Goal: Information Seeking & Learning: Compare options

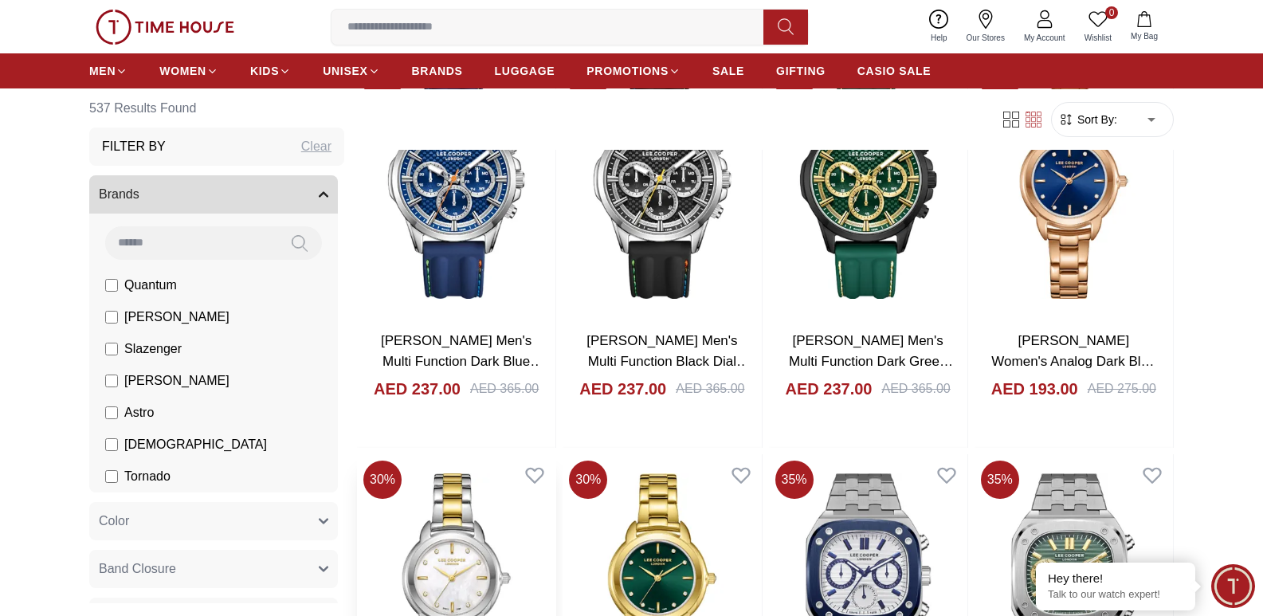
scroll to position [1993, 0]
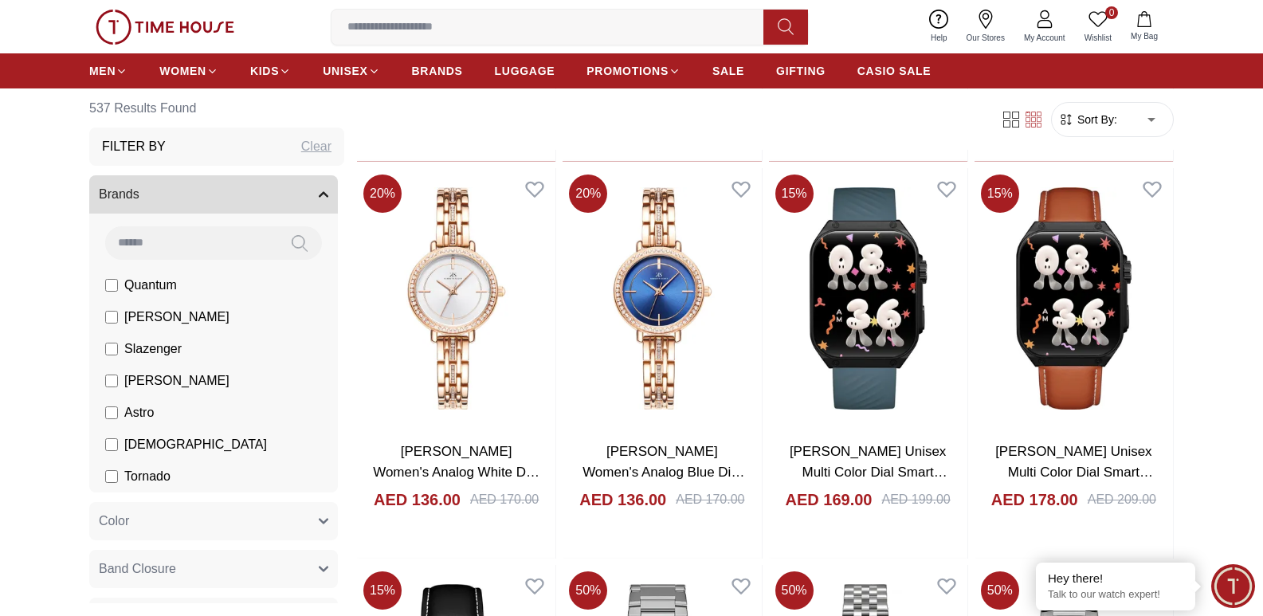
scroll to position [2949, 0]
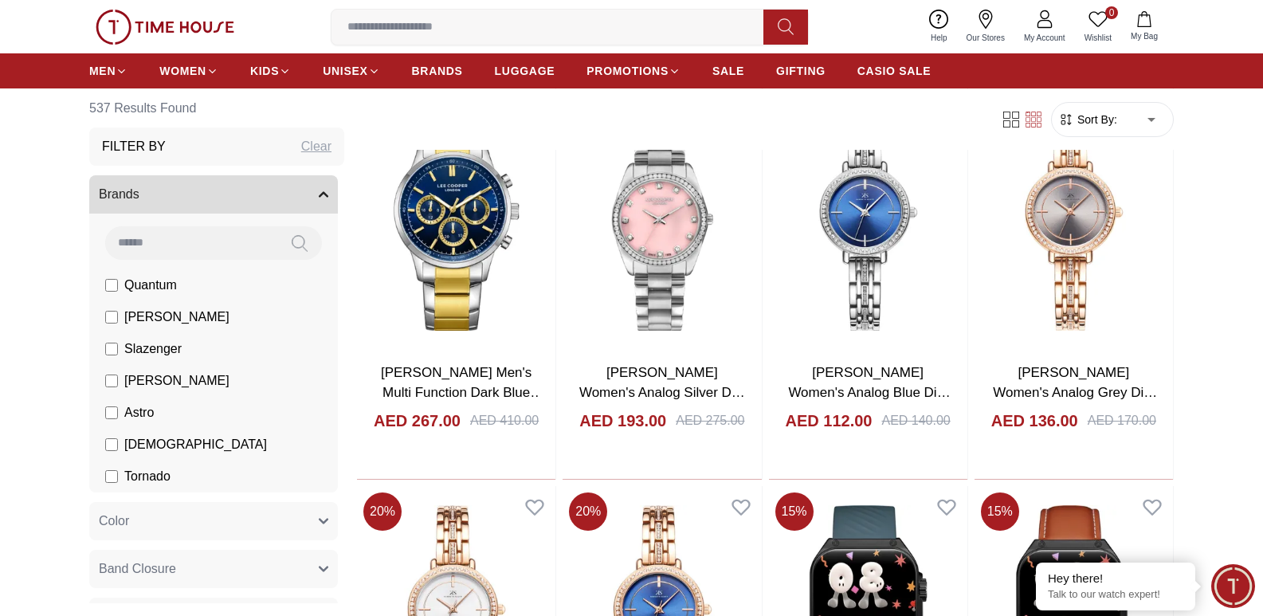
drag, startPoint x: 287, startPoint y: 143, endPoint x: 296, endPoint y: 146, distance: 9.3
click at [293, 144] on div "Filter By Clear" at bounding box center [216, 147] width 255 height 38
click at [301, 147] on div "Clear" at bounding box center [316, 146] width 30 height 19
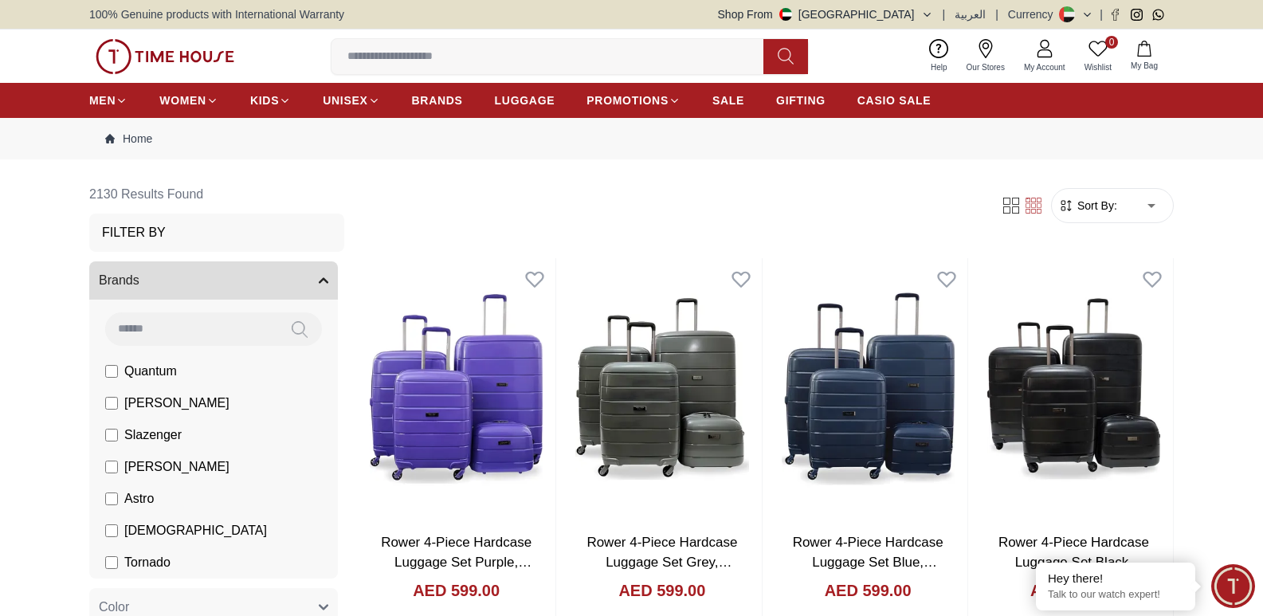
click at [167, 225] on div "Filter By" at bounding box center [216, 233] width 255 height 38
click at [167, 226] on div "Filter By" at bounding box center [216, 233] width 255 height 38
click at [162, 235] on h3 "Filter By" at bounding box center [134, 232] width 64 height 19
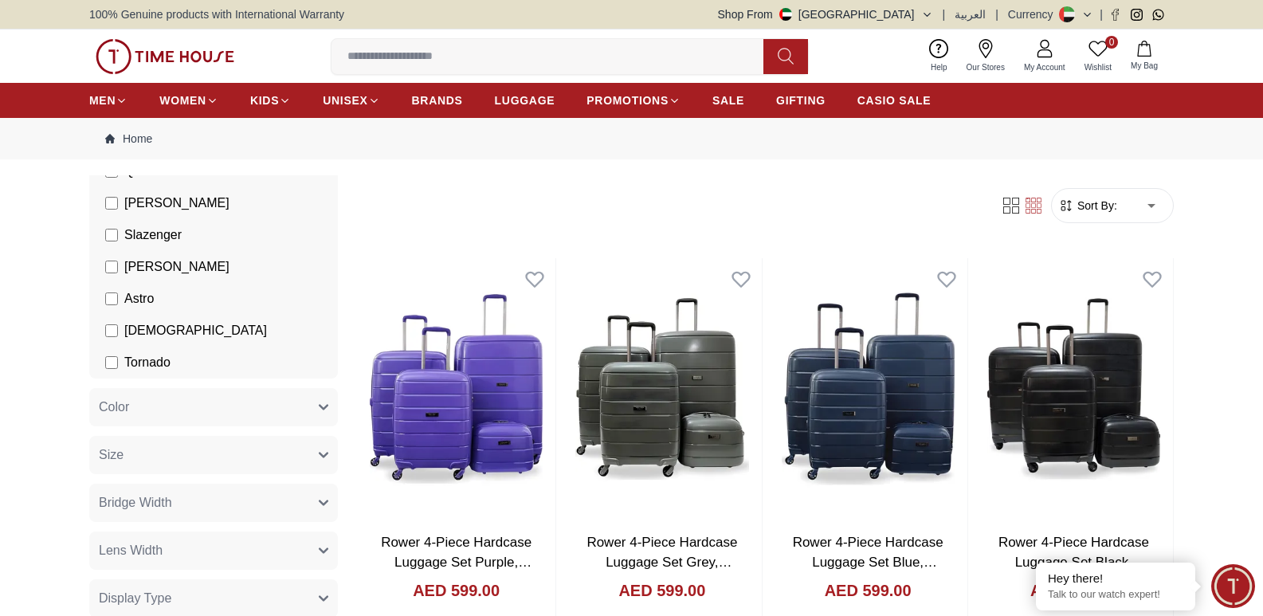
scroll to position [399, 0]
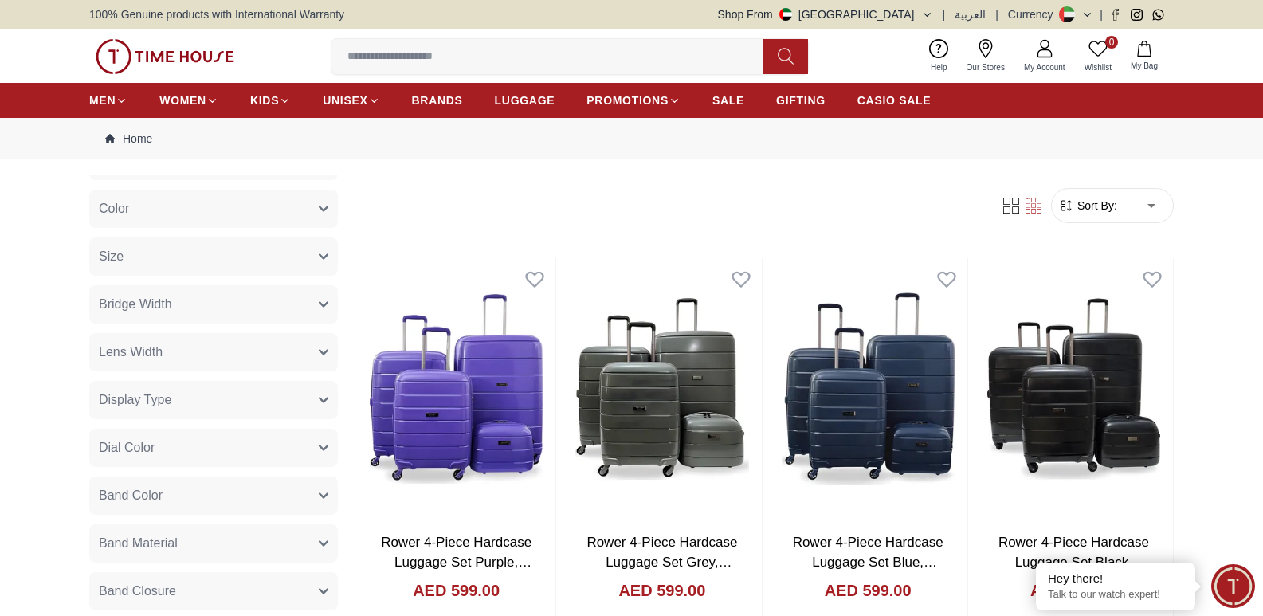
click at [307, 542] on button "Band Material" at bounding box center [213, 543] width 249 height 38
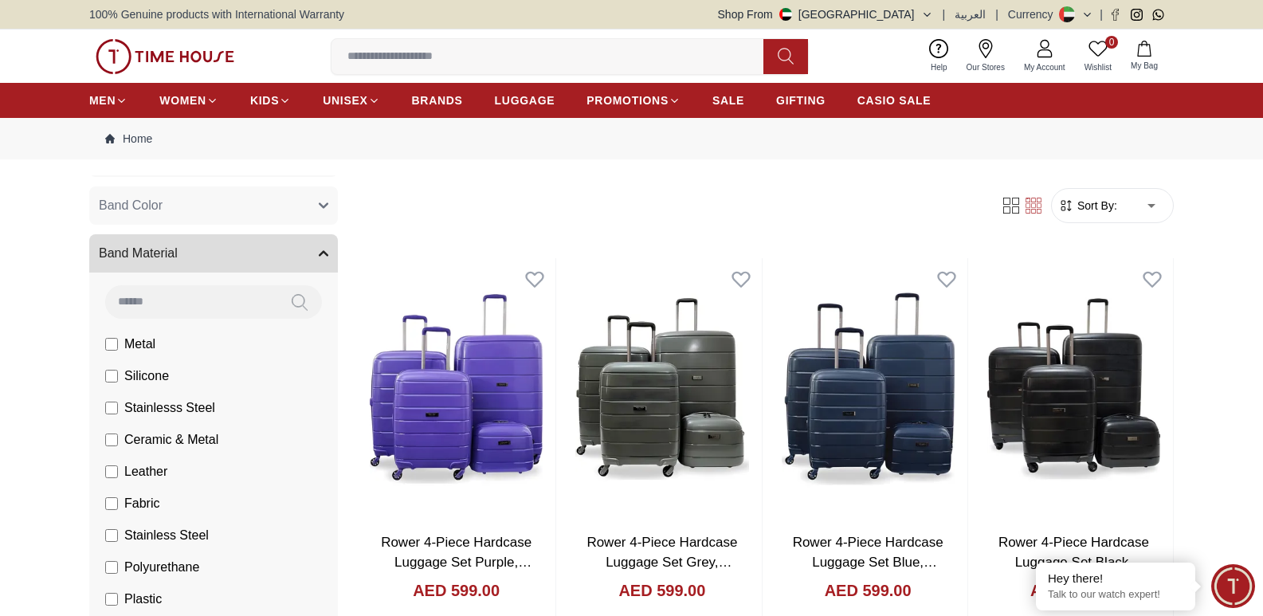
scroll to position [717, 0]
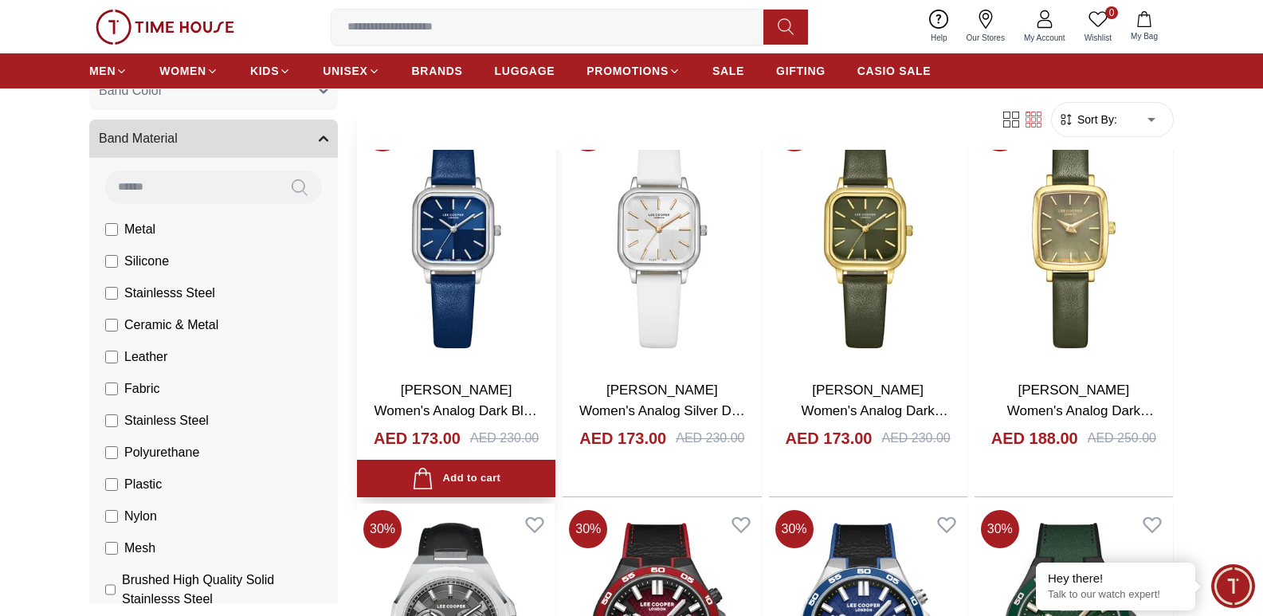
scroll to position [717, 0]
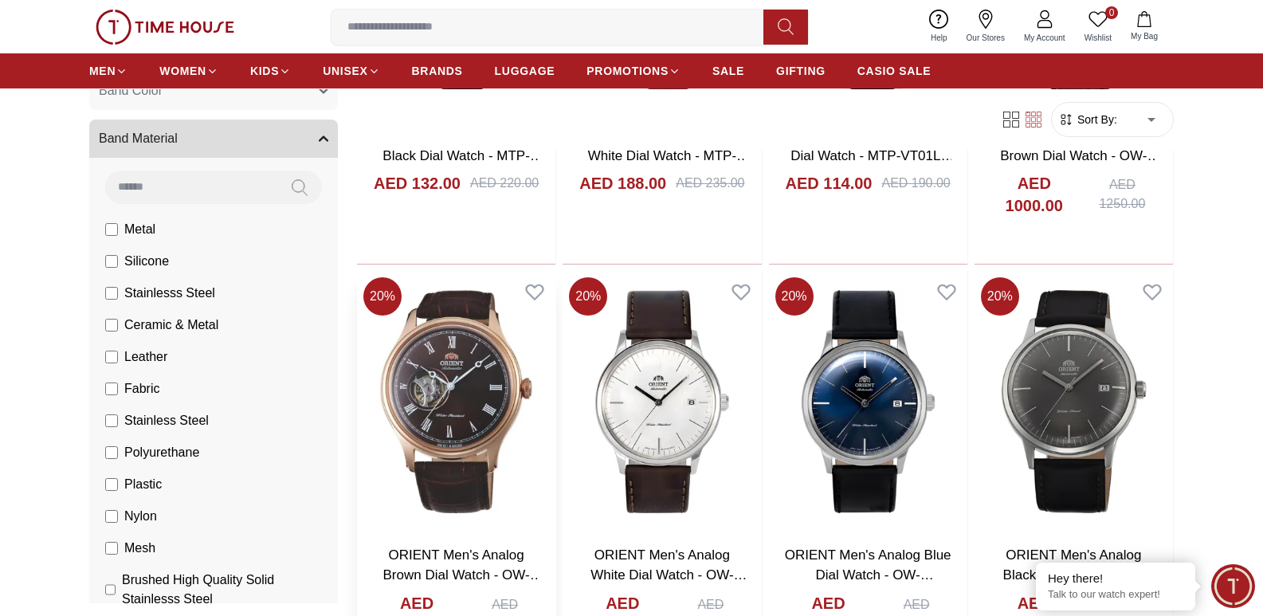
scroll to position [3666, 0]
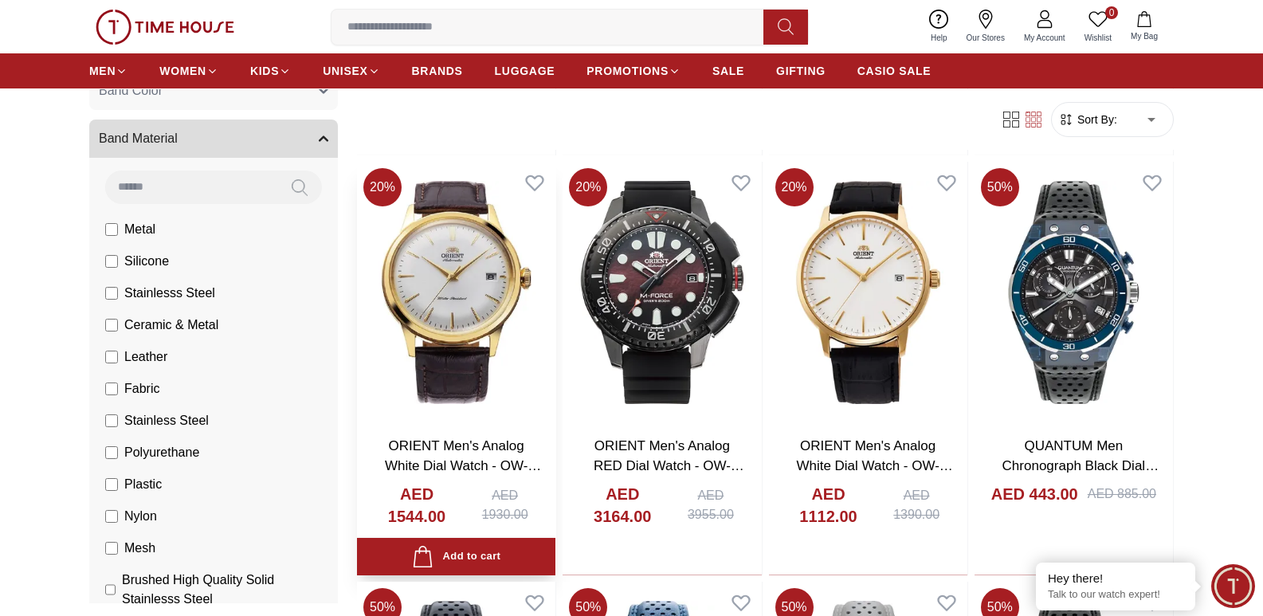
scroll to position [5261, 0]
